Goal: Find specific page/section

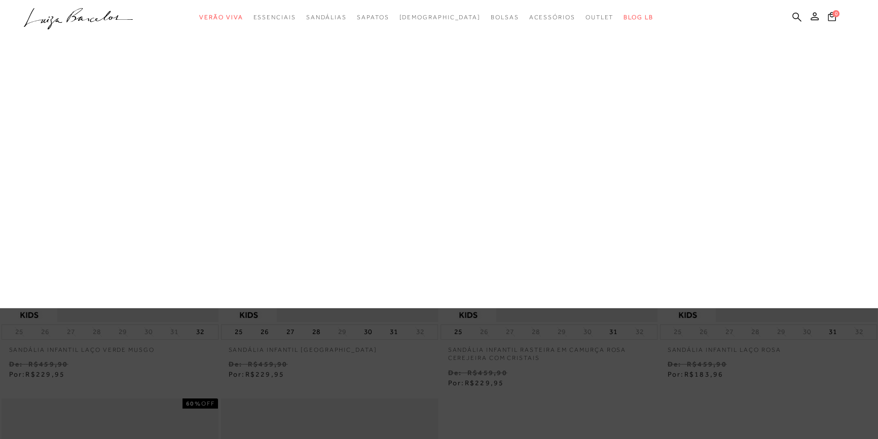
scroll to position [92, 0]
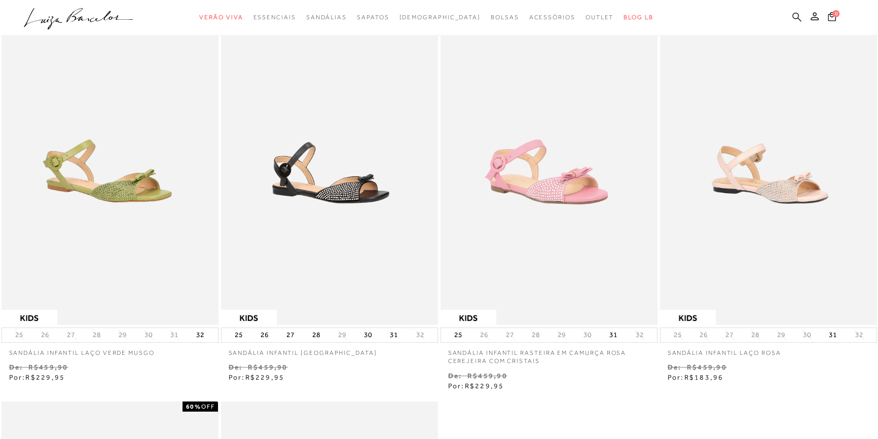
click at [794, 17] on icon at bounding box center [797, 16] width 9 height 9
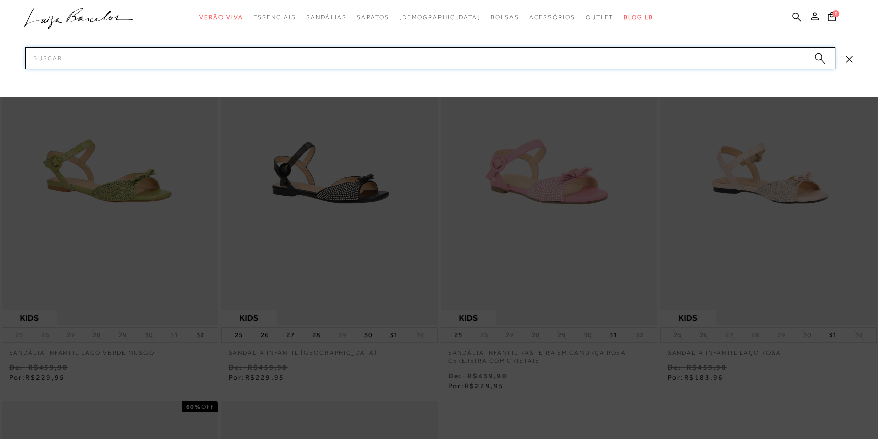
click at [678, 58] on input "Pesquisar" at bounding box center [430, 58] width 810 height 22
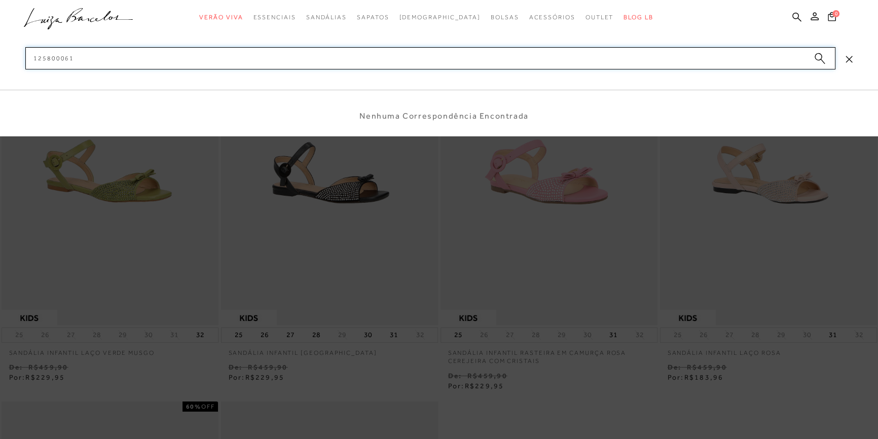
type input "1258000612"
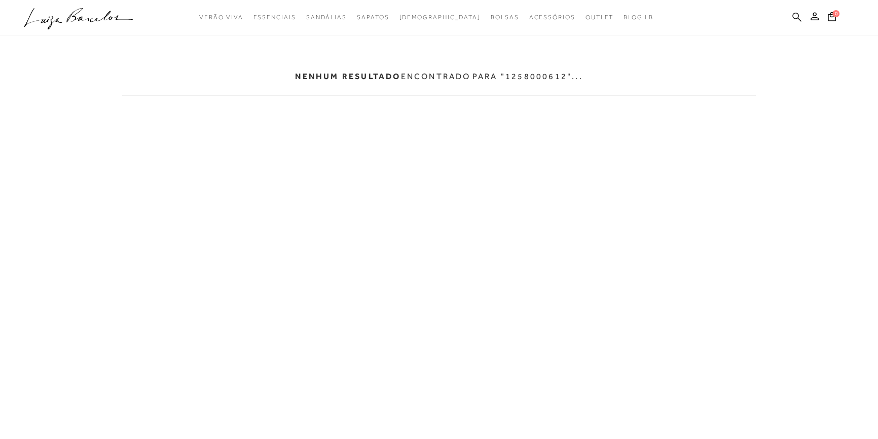
click at [793, 14] on icon at bounding box center [797, 16] width 9 height 9
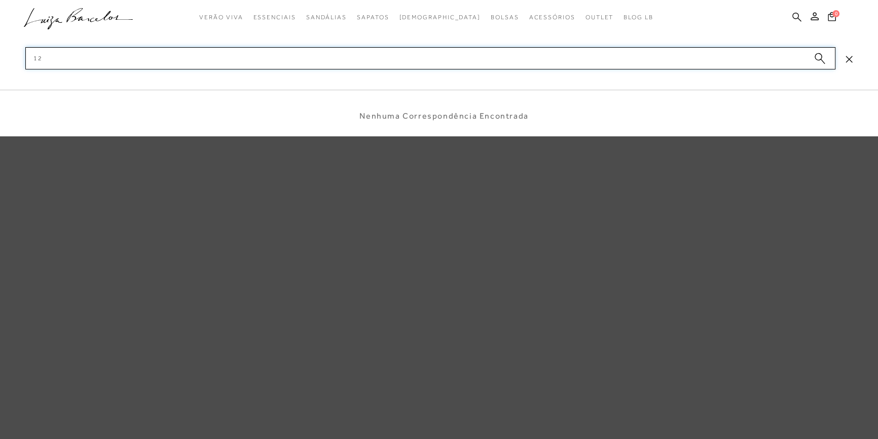
type input "1"
